Goal: Transaction & Acquisition: Purchase product/service

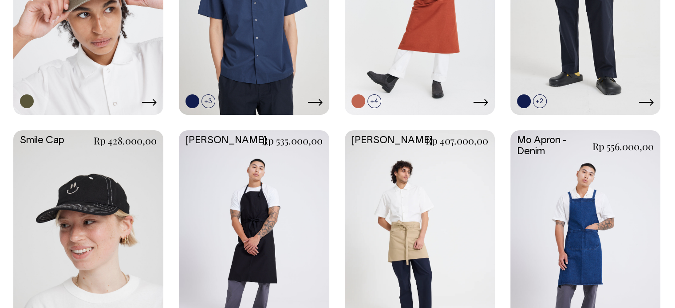
scroll to position [1020, 0]
click at [590, 247] on link at bounding box center [585, 241] width 150 height 223
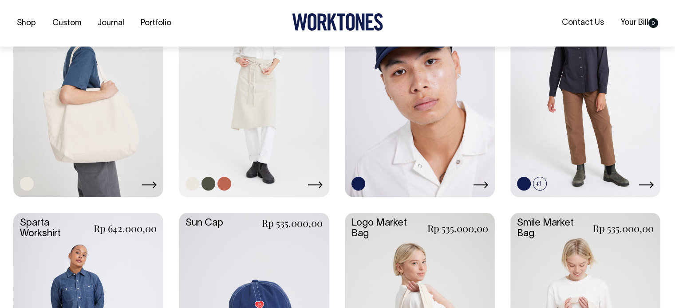
scroll to position [1419, 0]
click at [265, 127] on link at bounding box center [254, 83] width 150 height 223
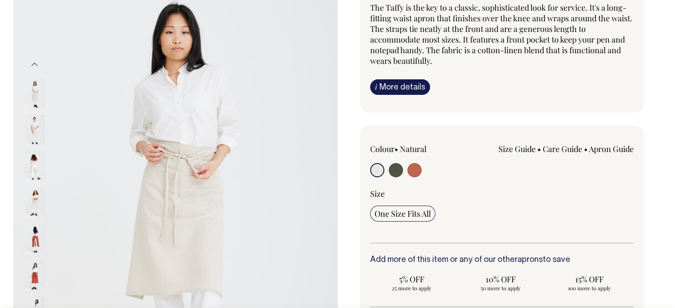
scroll to position [89, 0]
click at [33, 94] on img at bounding box center [35, 93] width 20 height 31
click at [35, 129] on img at bounding box center [35, 129] width 20 height 31
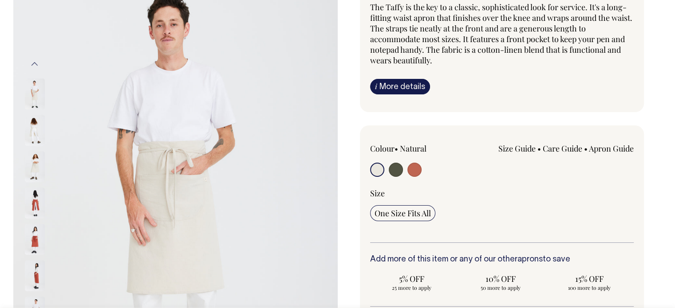
click at [35, 166] on img at bounding box center [35, 166] width 20 height 31
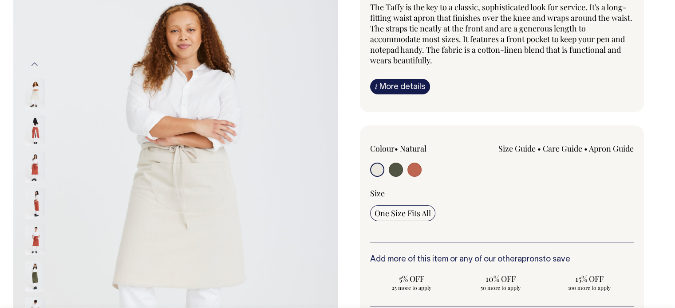
click at [37, 167] on img at bounding box center [35, 167] width 20 height 31
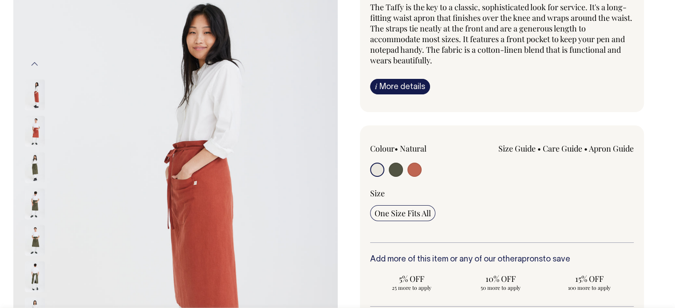
click at [647, 109] on div "Taffy Apron The Taffy is the key to a classic, sophisticated look for service. …" at bounding box center [499, 238] width 324 height 553
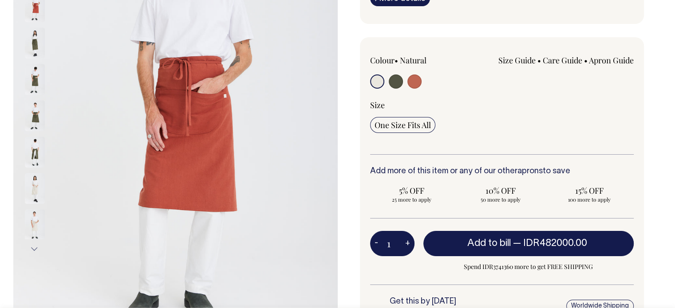
scroll to position [177, 0]
